Goal: Information Seeking & Learning: Learn about a topic

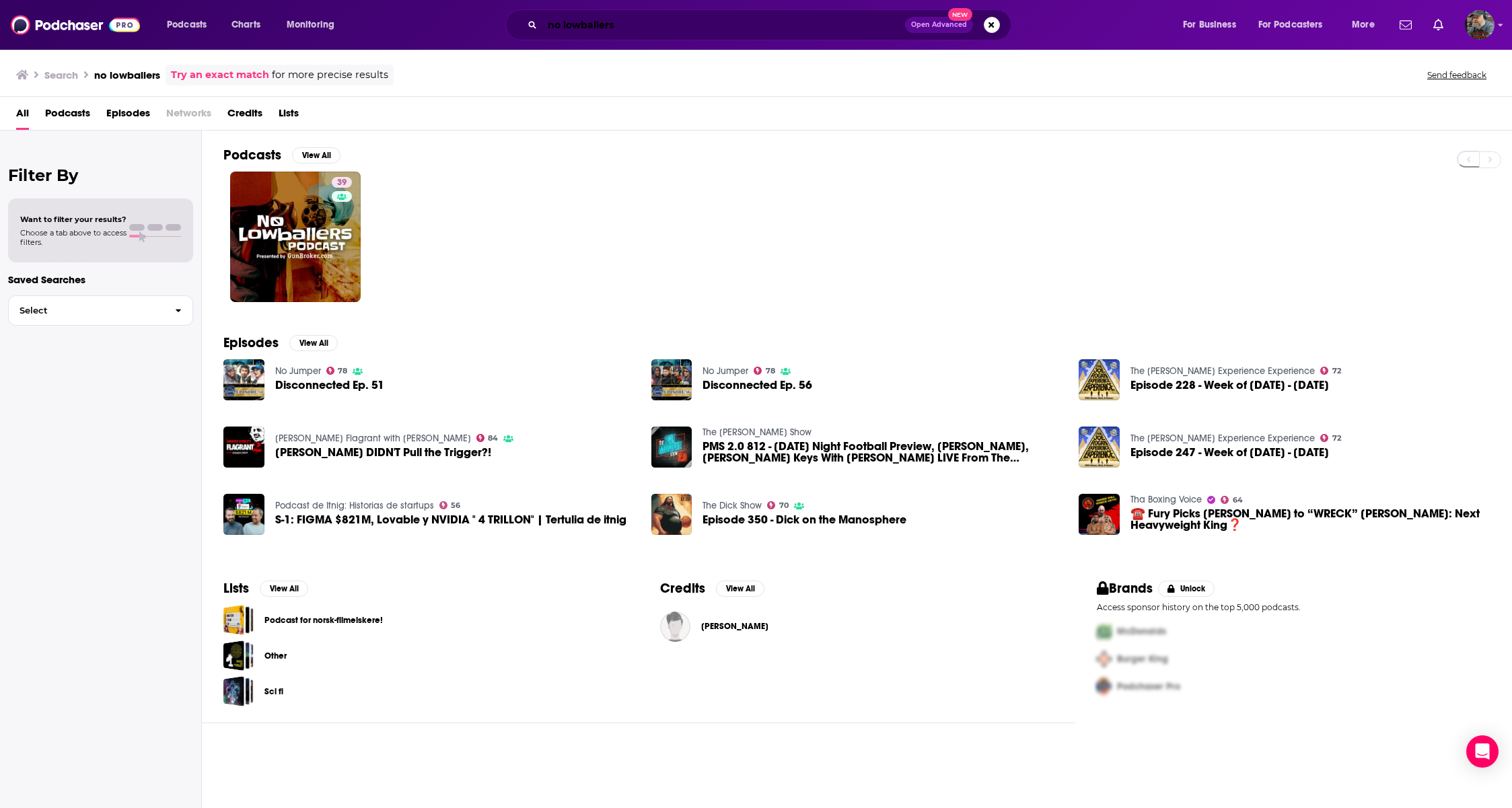
click at [629, 20] on input "no lowballers" at bounding box center [724, 25] width 363 height 22
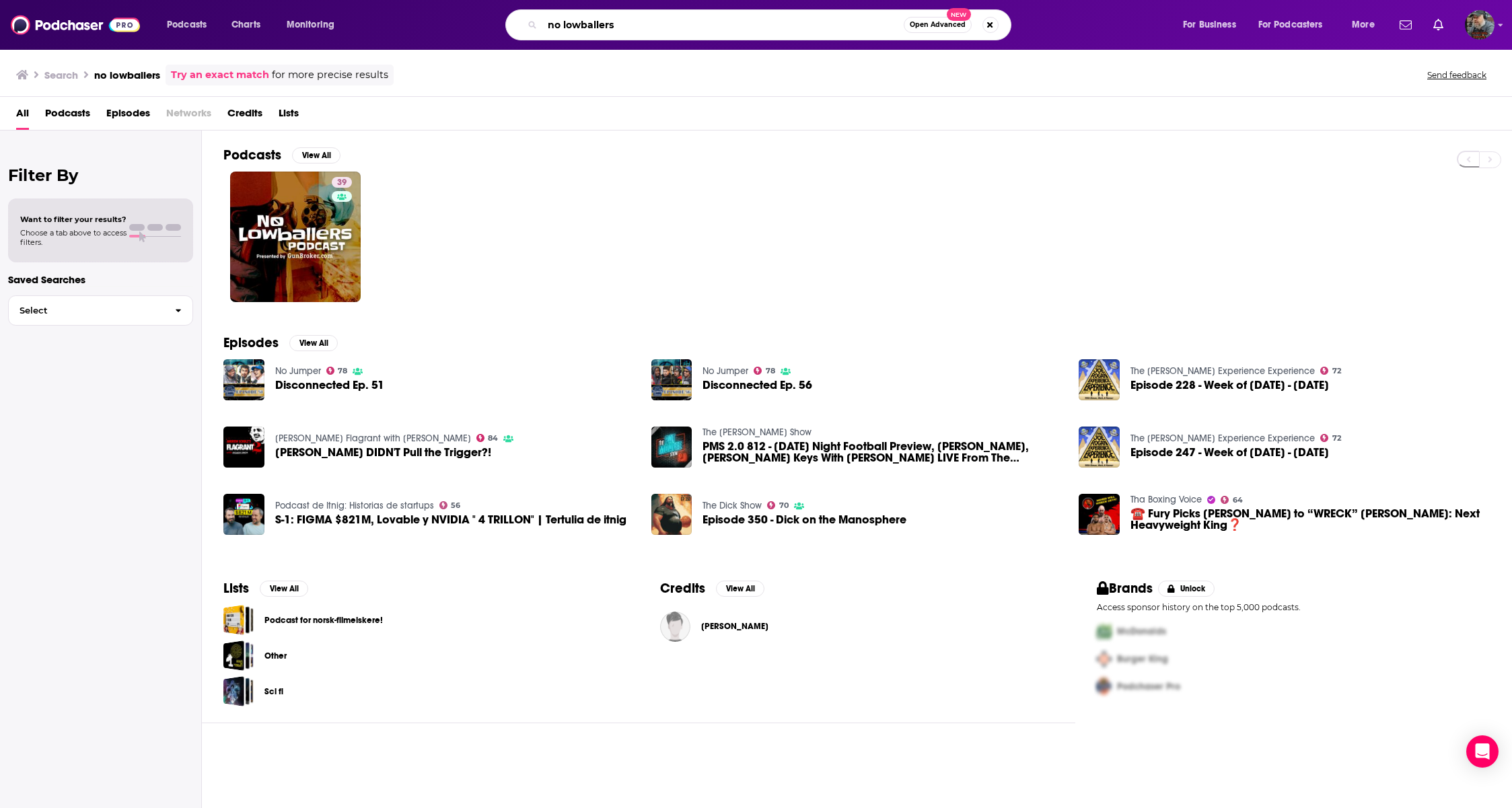
drag, startPoint x: 633, startPoint y: 24, endPoint x: 461, endPoint y: 20, distance: 172.0
click at [461, 20] on div "no lowballers Open Advanced New" at bounding box center [772, 25] width 795 height 31
type input "the arms room"
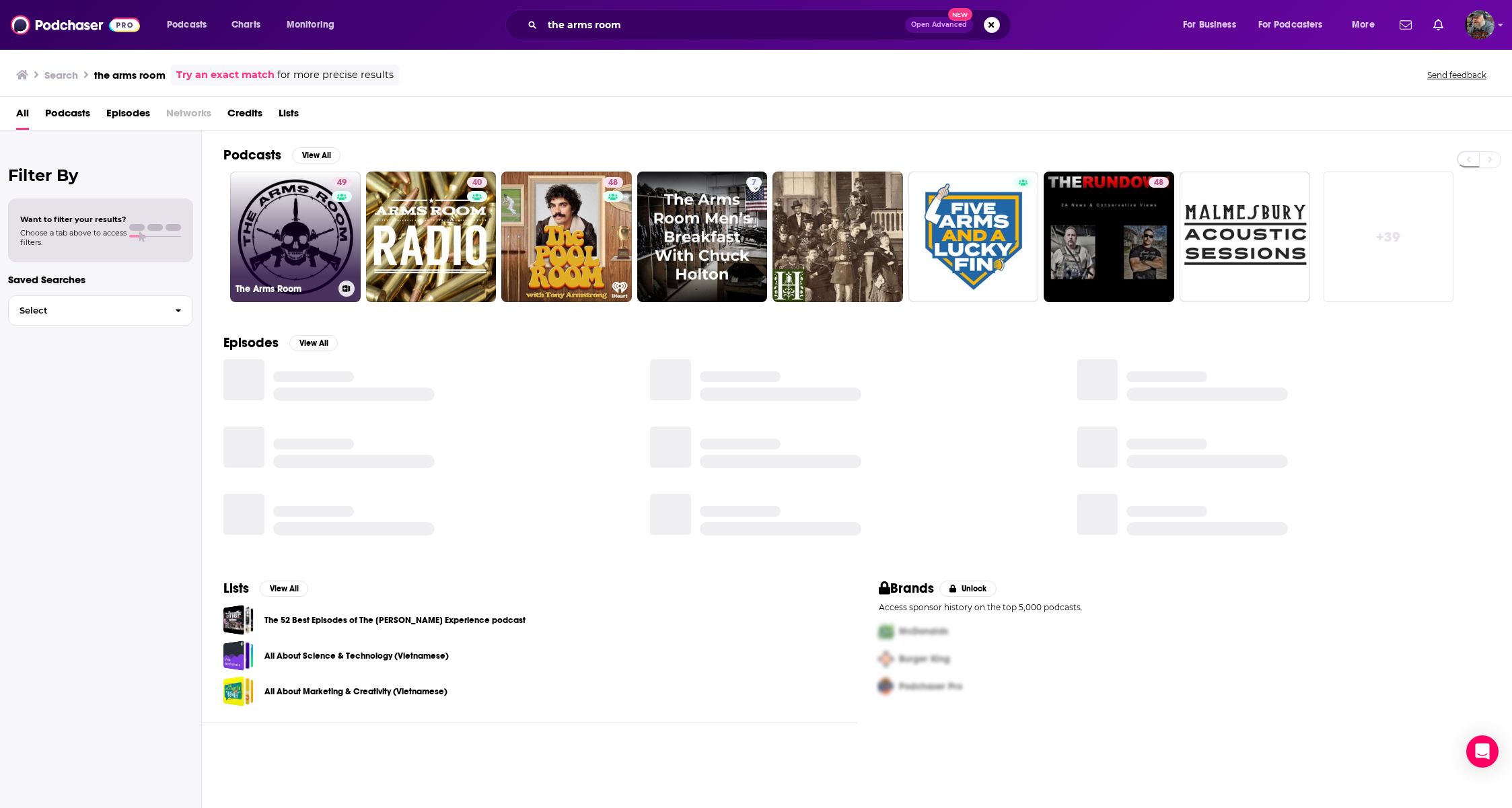
click at [292, 241] on link "49 The Arms Room" at bounding box center [296, 237] width 131 height 131
